Goal: Task Accomplishment & Management: Complete application form

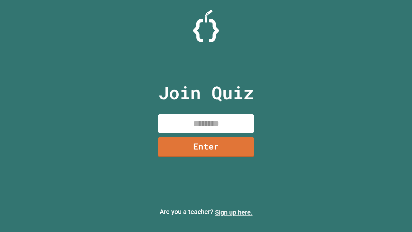
click at [234, 212] on link "Sign up here." at bounding box center [234, 212] width 38 height 8
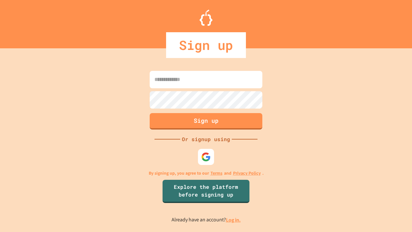
click at [234, 220] on link "Log in." at bounding box center [233, 220] width 15 height 7
